Goal: Transaction & Acquisition: Purchase product/service

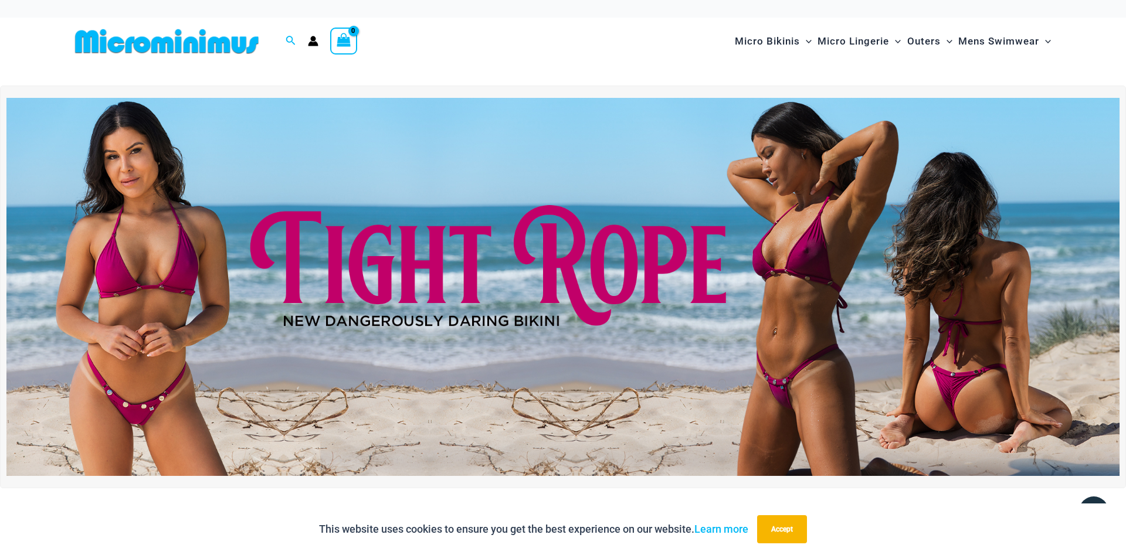
click at [480, 264] on img at bounding box center [562, 287] width 1113 height 378
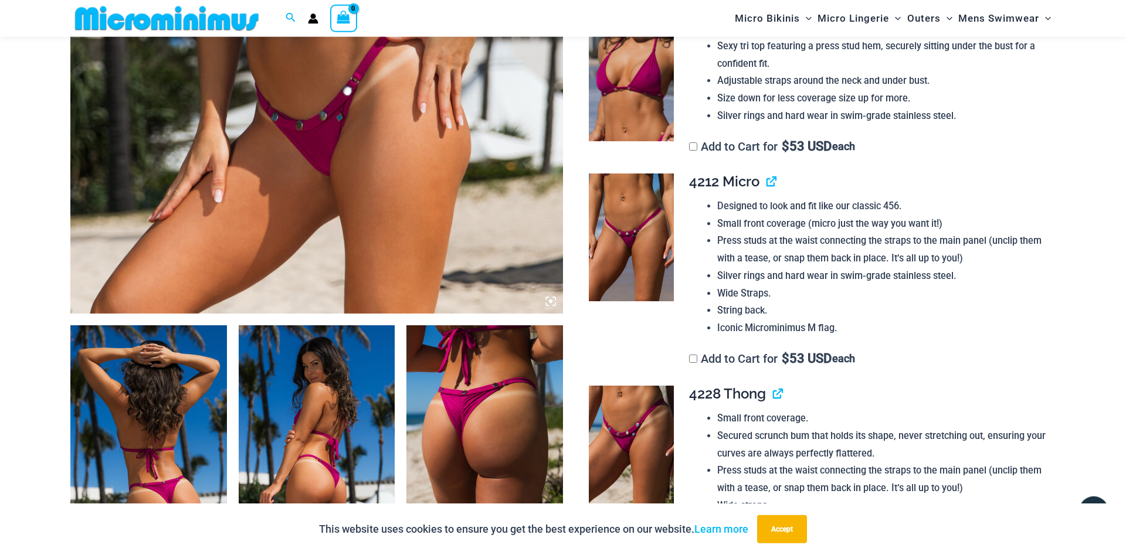
scroll to position [528, 0]
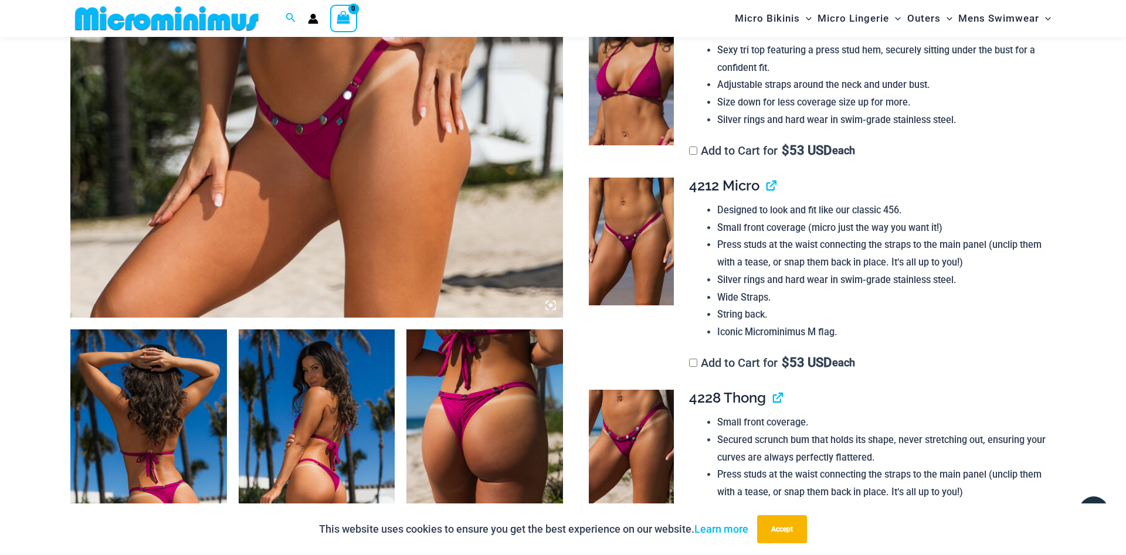
click at [175, 366] on img at bounding box center [148, 447] width 157 height 235
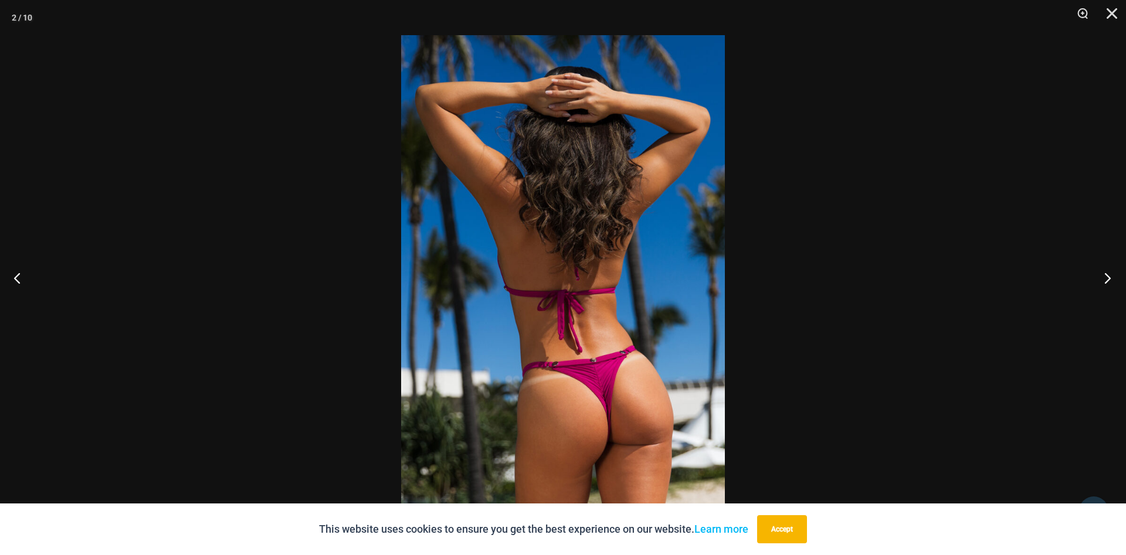
click at [1106, 275] on button "Next" at bounding box center [1104, 278] width 44 height 59
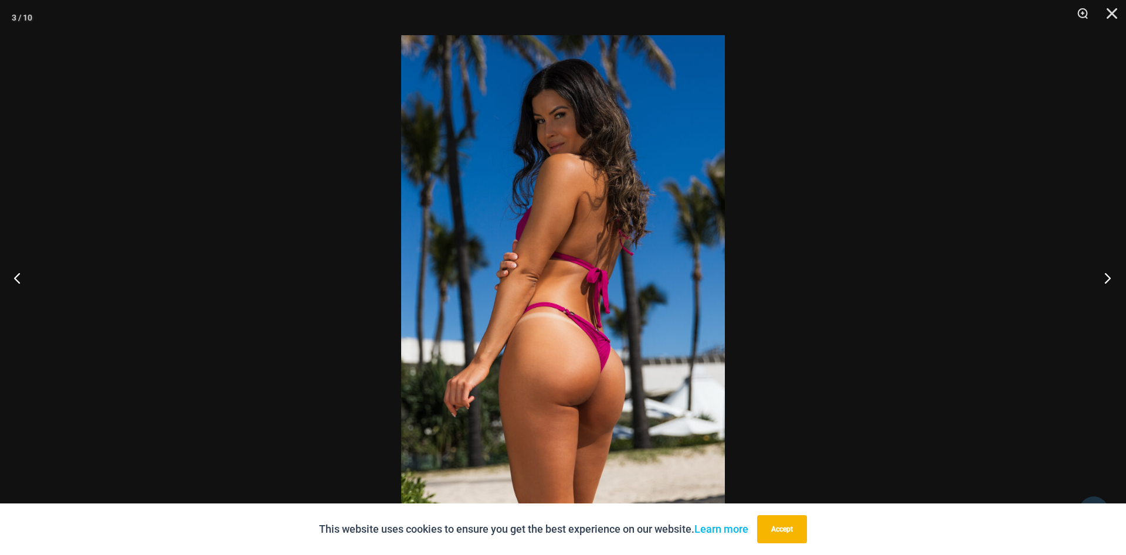
click at [1106, 275] on button "Next" at bounding box center [1104, 278] width 44 height 59
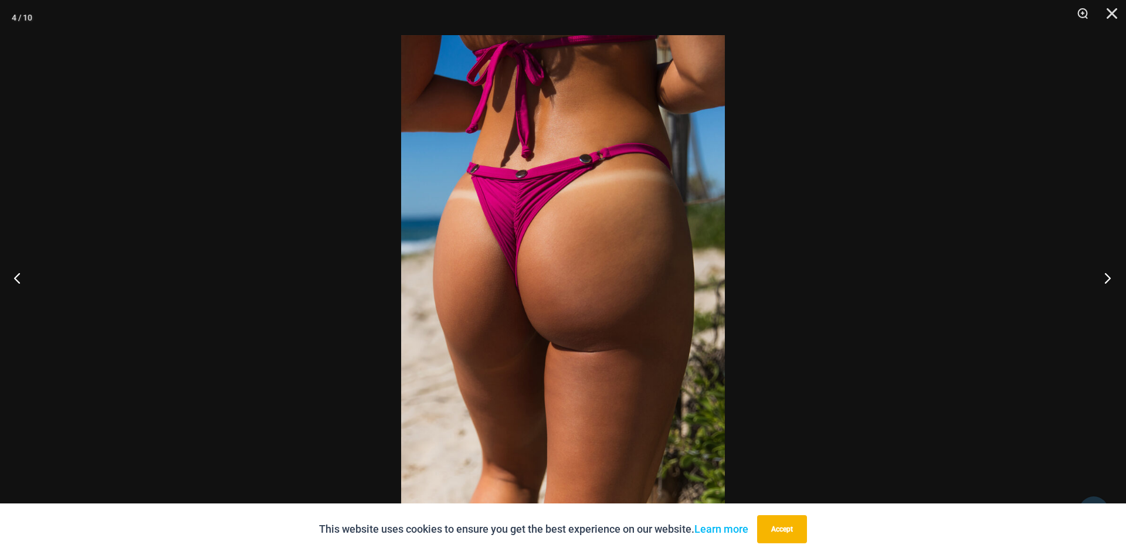
click at [1106, 275] on button "Next" at bounding box center [1104, 278] width 44 height 59
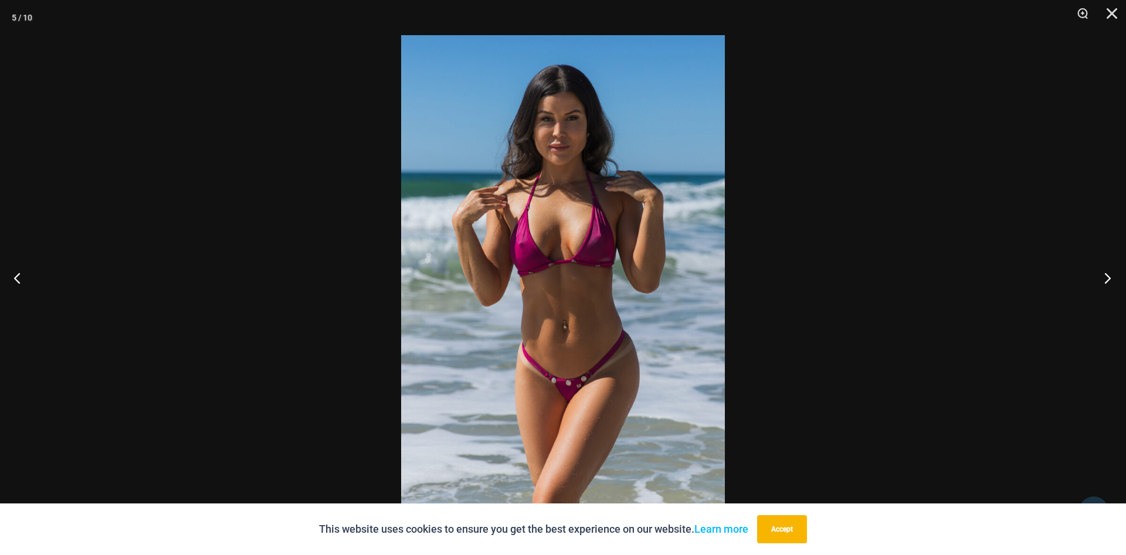
click at [1106, 275] on button "Next" at bounding box center [1104, 278] width 44 height 59
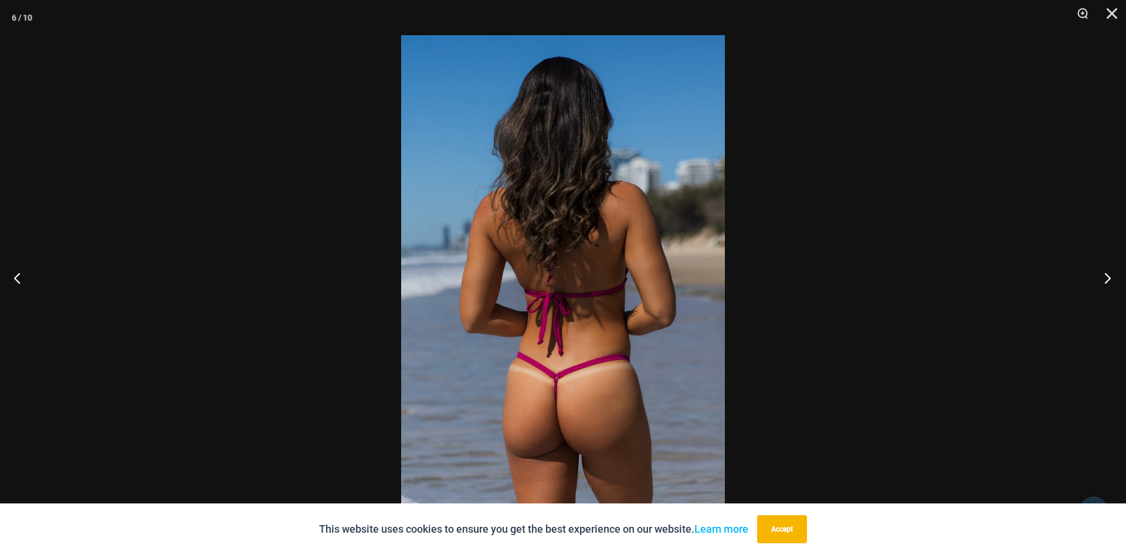
click at [1106, 275] on button "Next" at bounding box center [1104, 278] width 44 height 59
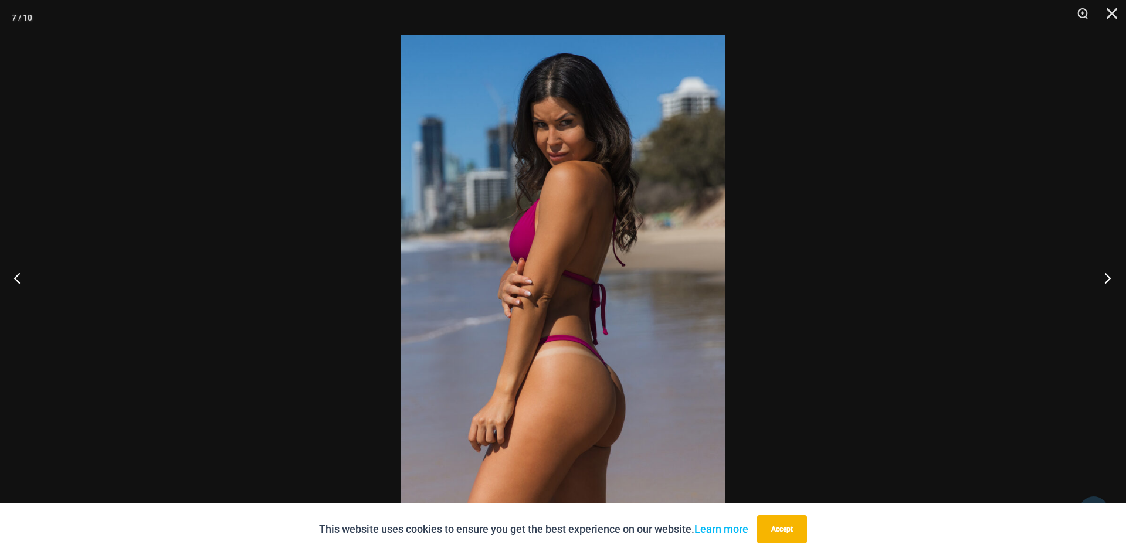
click at [1106, 275] on button "Next" at bounding box center [1104, 278] width 44 height 59
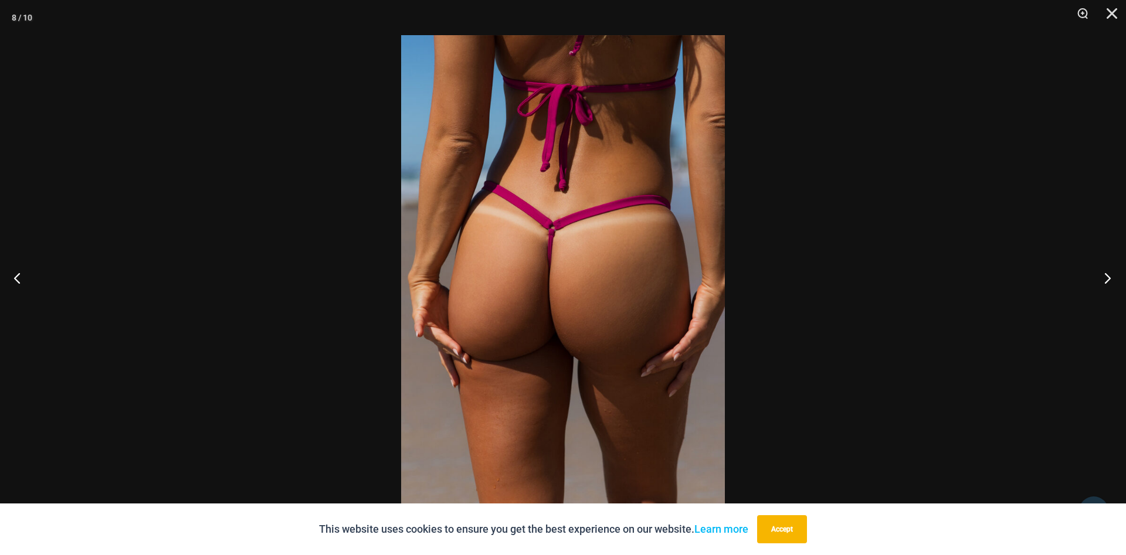
click at [1106, 275] on button "Next" at bounding box center [1104, 278] width 44 height 59
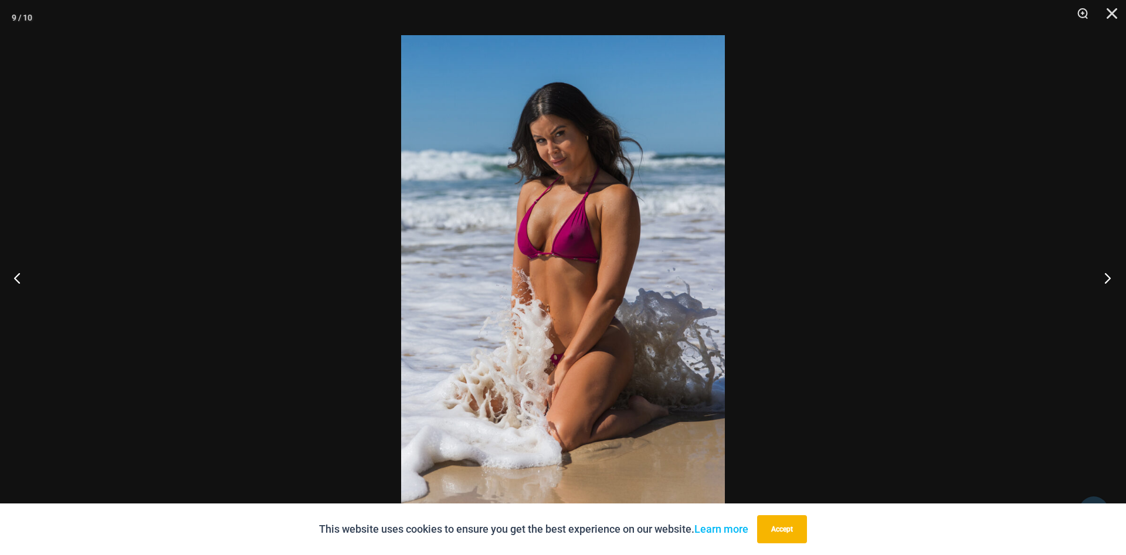
click at [1106, 275] on button "Next" at bounding box center [1104, 278] width 44 height 59
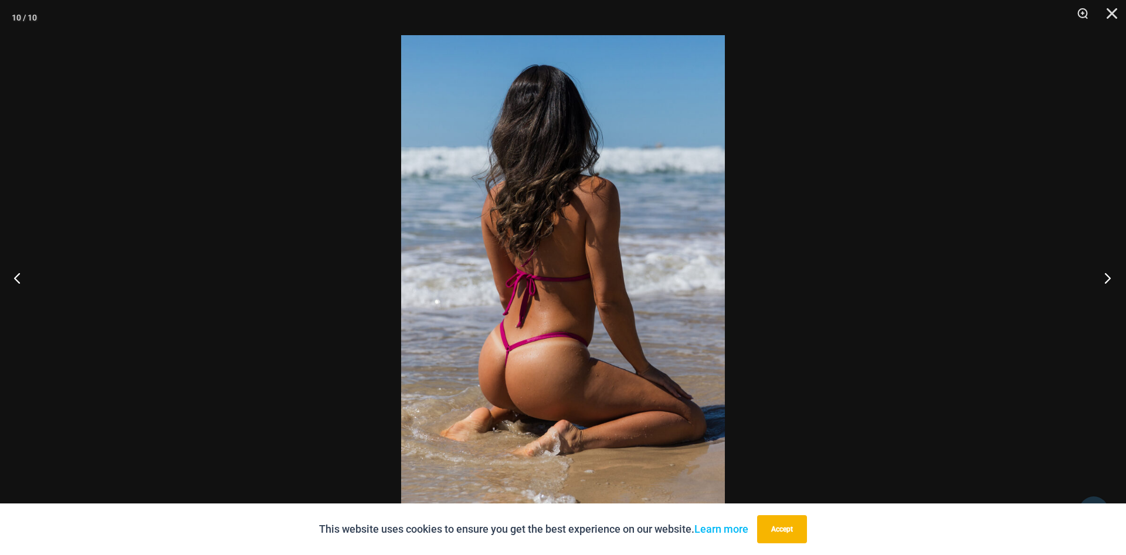
click at [1106, 275] on button "Next" at bounding box center [1104, 278] width 44 height 59
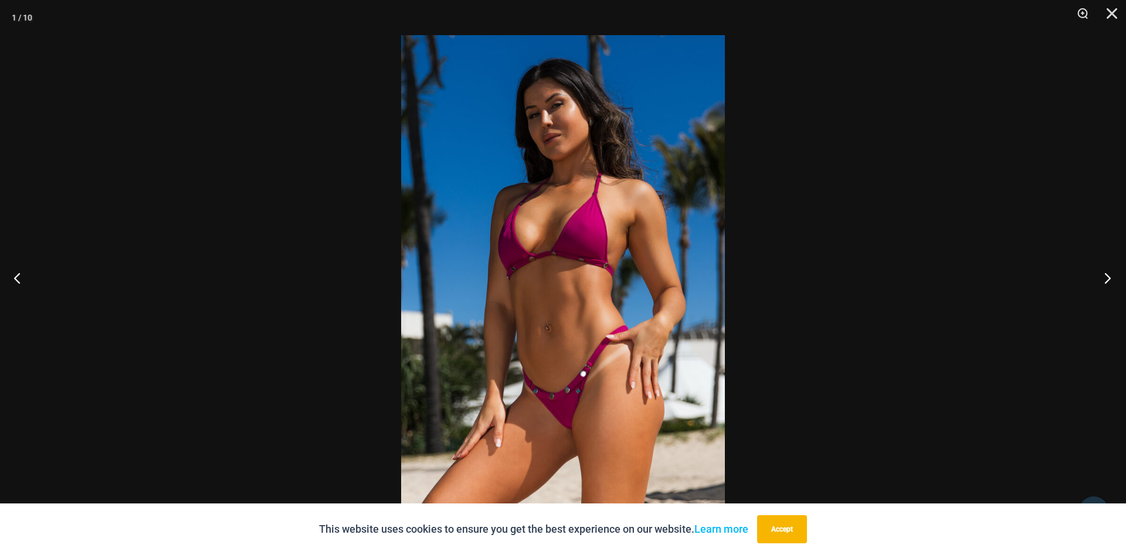
click at [1106, 275] on button "Next" at bounding box center [1104, 278] width 44 height 59
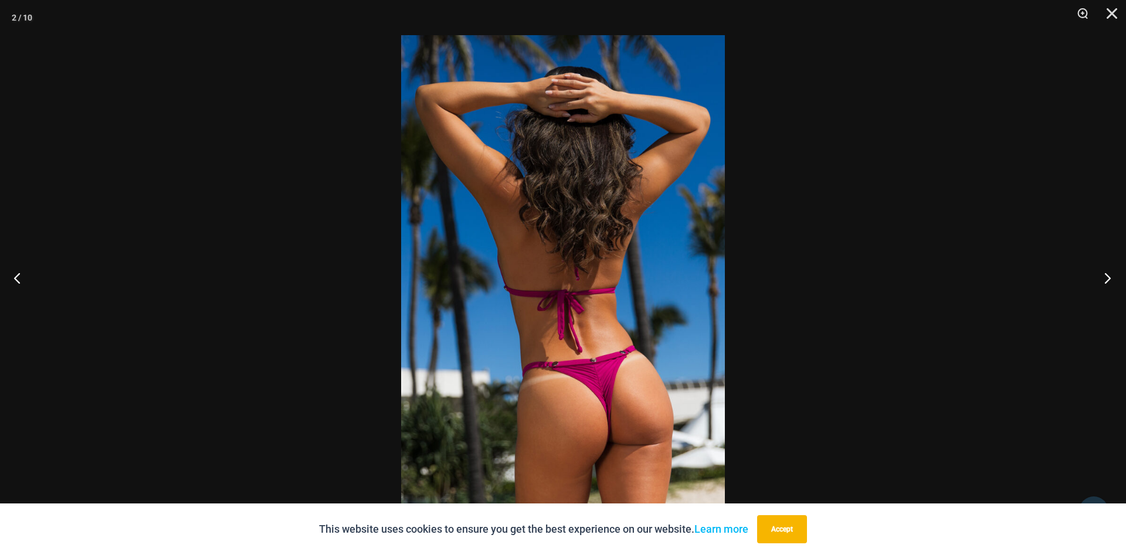
click at [1106, 275] on button "Next" at bounding box center [1104, 278] width 44 height 59
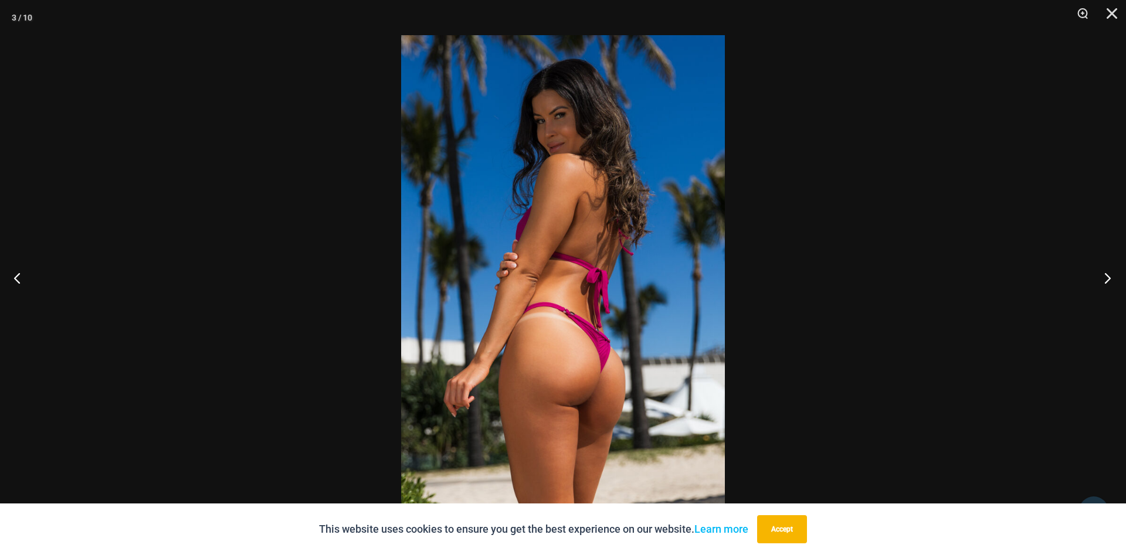
click at [1106, 275] on button "Next" at bounding box center [1104, 278] width 44 height 59
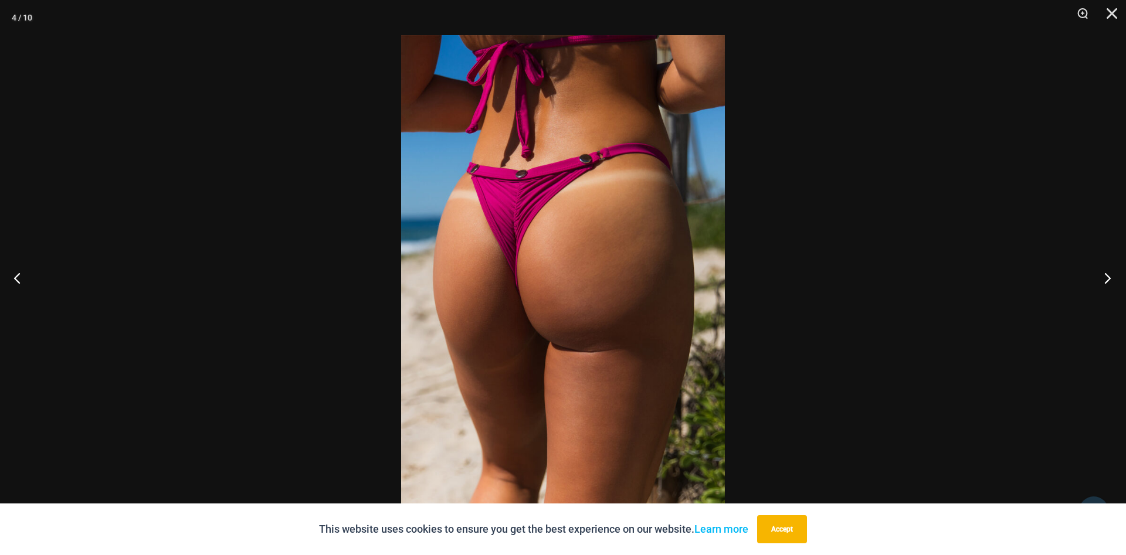
click at [1106, 275] on button "Next" at bounding box center [1104, 278] width 44 height 59
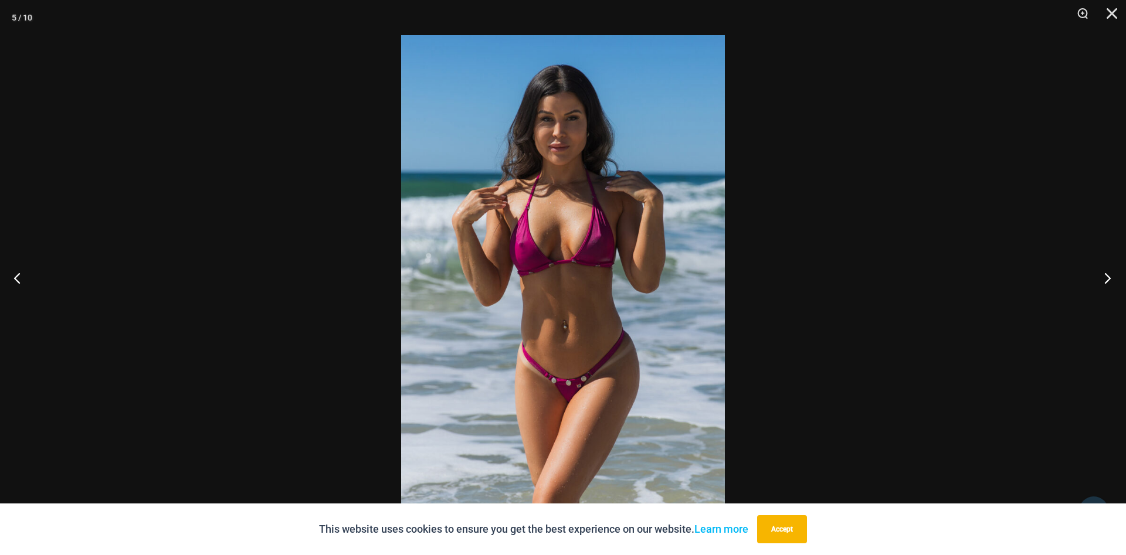
click at [1106, 275] on button "Next" at bounding box center [1104, 278] width 44 height 59
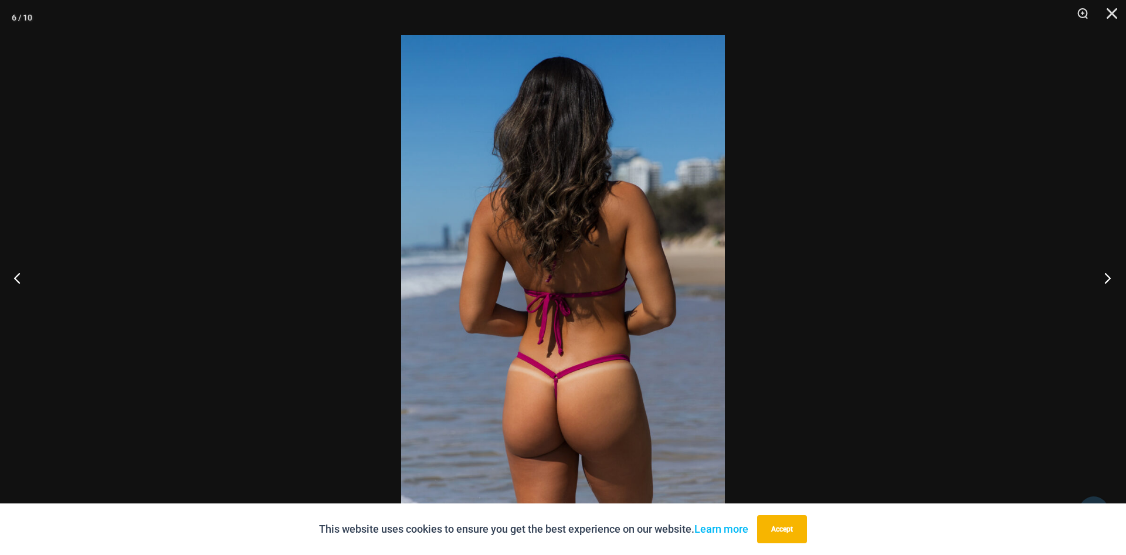
click at [1106, 275] on button "Next" at bounding box center [1104, 278] width 44 height 59
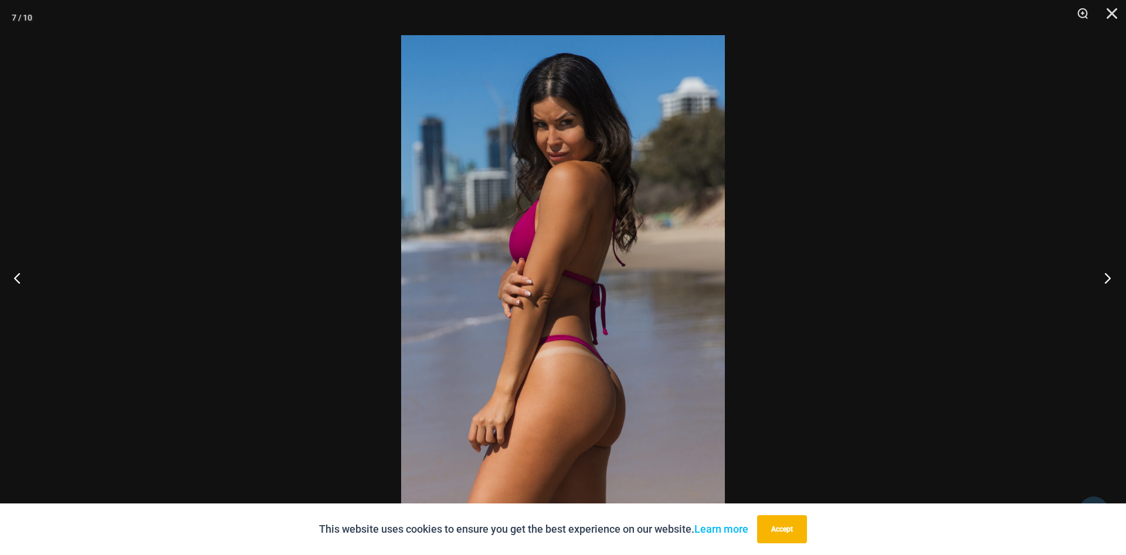
click at [1106, 275] on button "Next" at bounding box center [1104, 278] width 44 height 59
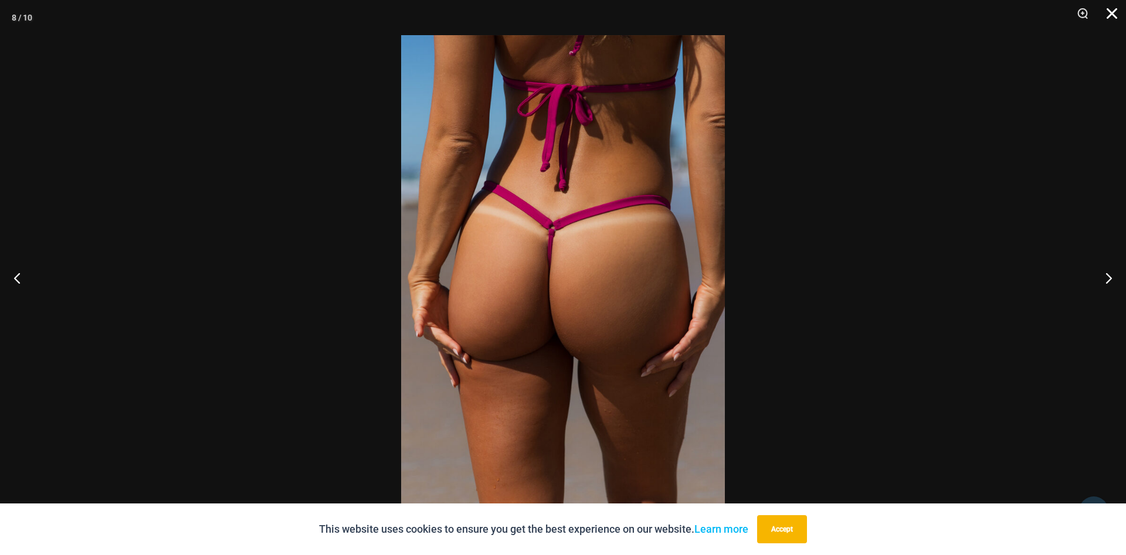
click at [1112, 8] on button "Close" at bounding box center [1107, 17] width 29 height 35
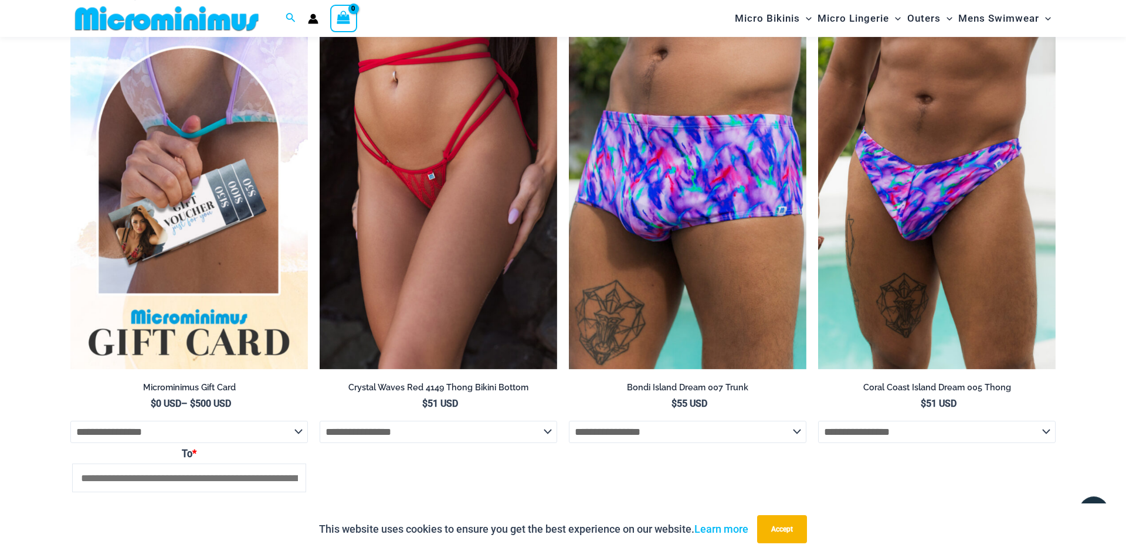
scroll to position [2263, 0]
